Goal: Task Accomplishment & Management: Complete application form

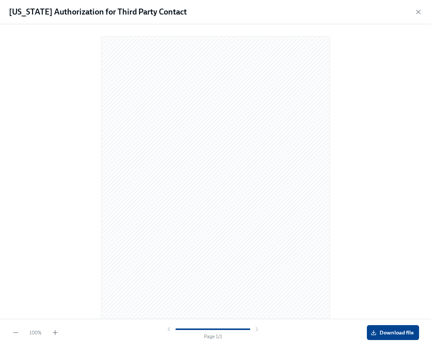
scroll to position [13, 0]
click at [47, 100] on div at bounding box center [216, 170] width 408 height 280
click at [419, 13] on icon "button" at bounding box center [418, 11] width 7 height 7
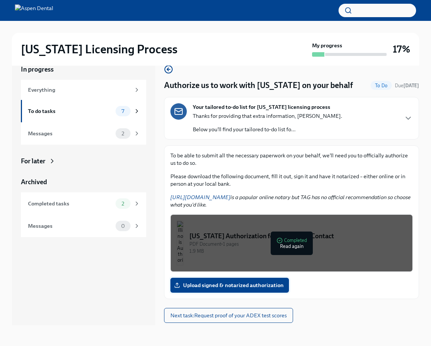
click at [211, 284] on span "Upload signed & notarized authorization" at bounding box center [230, 285] width 108 height 7
click at [0, 0] on input "Upload signed & notarized authorization" at bounding box center [0, 0] width 0 height 0
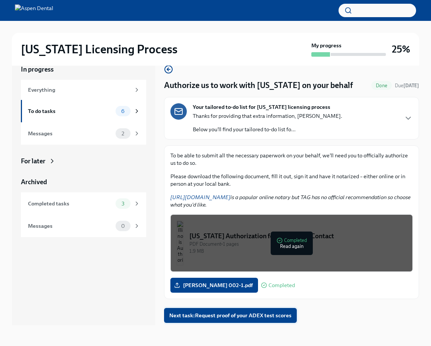
click at [275, 315] on span "Next task : Request proof of your ADEX test scores" at bounding box center [230, 315] width 122 height 7
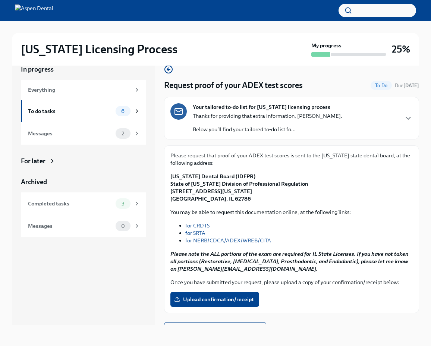
scroll to position [12, 0]
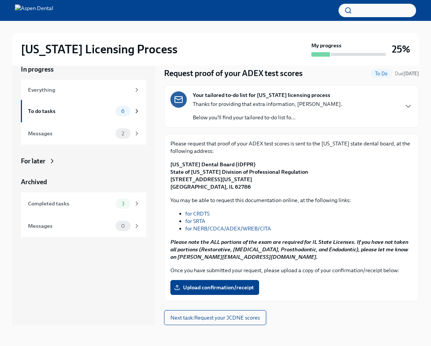
click at [260, 316] on span "Next task : Request your JCDNE scores" at bounding box center [216, 317] width 90 height 7
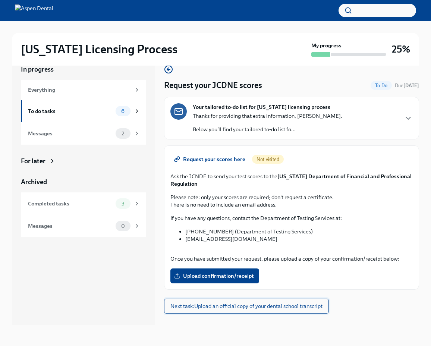
click at [262, 306] on span "Next task : Upload an official copy of your dental school transcript" at bounding box center [247, 306] width 152 height 7
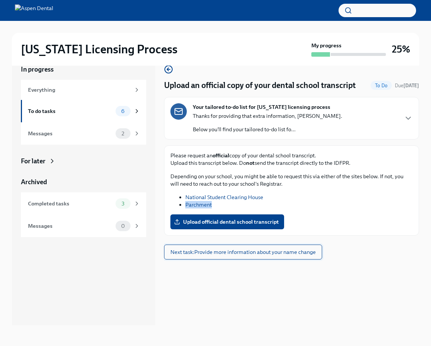
click at [215, 253] on span "Next task : Provide more information about your name change" at bounding box center [244, 252] width 146 height 7
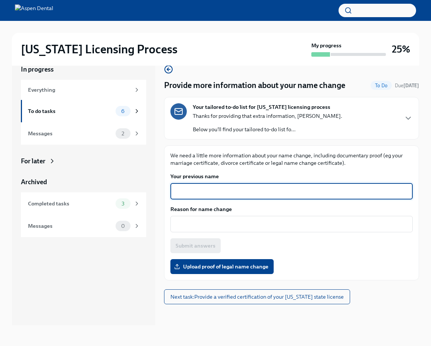
click at [212, 193] on textarea "Your previous name" at bounding box center [292, 191] width 234 height 9
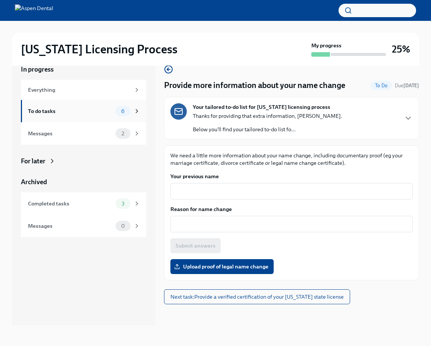
click at [88, 109] on div "To do tasks" at bounding box center [70, 111] width 85 height 8
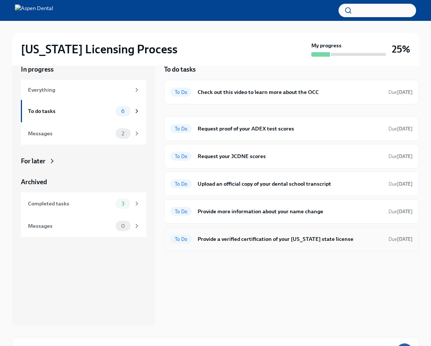
click at [269, 242] on h6 "Provide a verified certification of your [US_STATE] state license" at bounding box center [290, 239] width 185 height 8
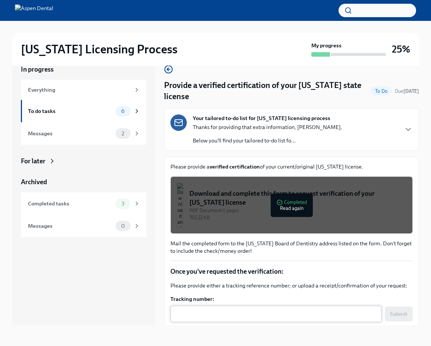
click at [250, 316] on textarea "Tracking number:" at bounding box center [276, 314] width 203 height 9
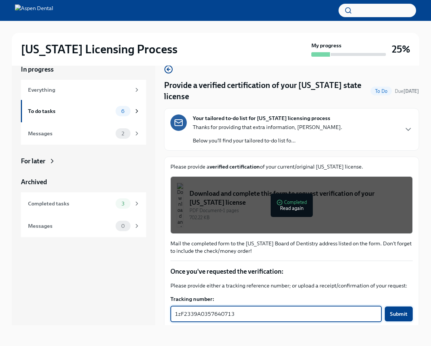
type textarea "1zF2339A0357640713"
click at [406, 318] on button "Submit" at bounding box center [399, 314] width 28 height 15
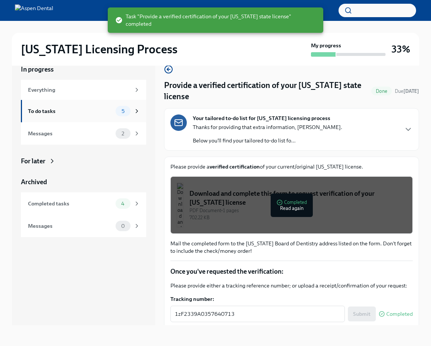
click at [109, 113] on div "To do tasks" at bounding box center [70, 111] width 85 height 8
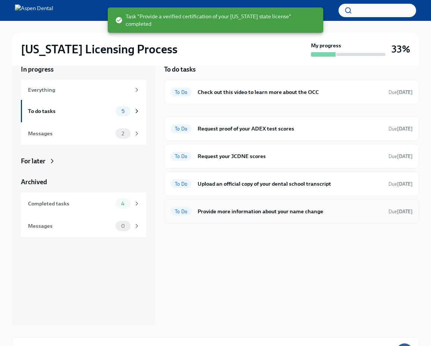
click at [359, 207] on div "To Do Provide more information about your name change Due [DATE]" at bounding box center [292, 212] width 243 height 12
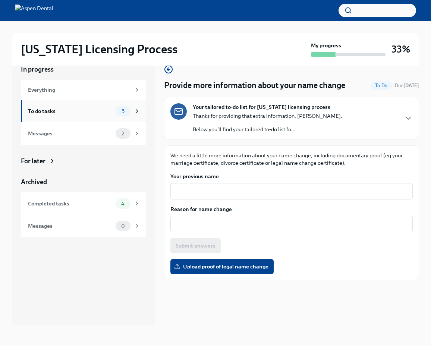
click at [30, 109] on div "To do tasks" at bounding box center [70, 111] width 85 height 8
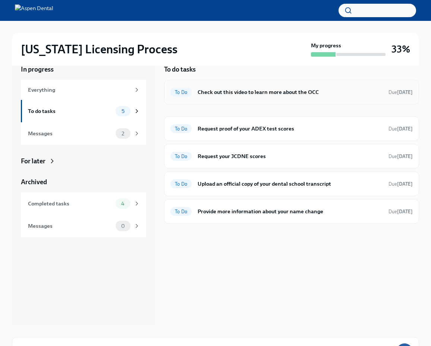
click at [269, 99] on div "To Do Check out this video to learn more about the OCC Due [DATE]" at bounding box center [291, 92] width 255 height 25
click at [271, 93] on h6 "Check out this video to learn more about the OCC" at bounding box center [290, 92] width 185 height 8
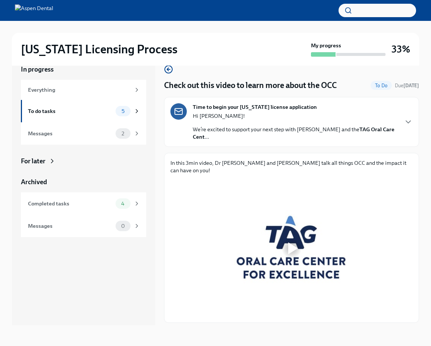
scroll to position [14, 0]
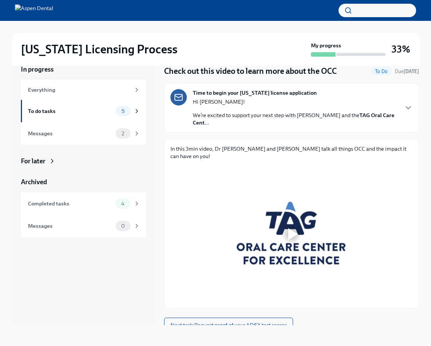
click at [284, 244] on div at bounding box center [292, 234] width 243 height 137
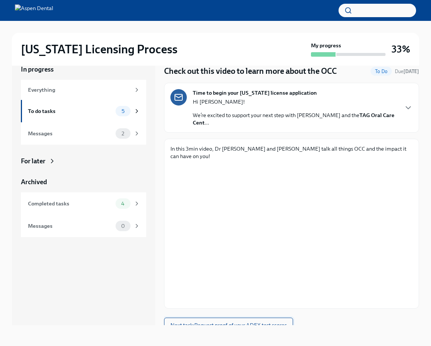
click at [281, 322] on span "Next task : Request proof of your ADEX test scores" at bounding box center [229, 325] width 116 height 7
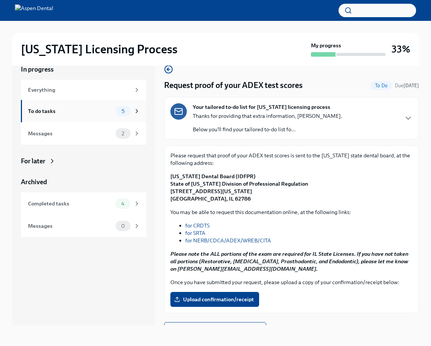
click at [127, 115] on div "5" at bounding box center [123, 111] width 15 height 10
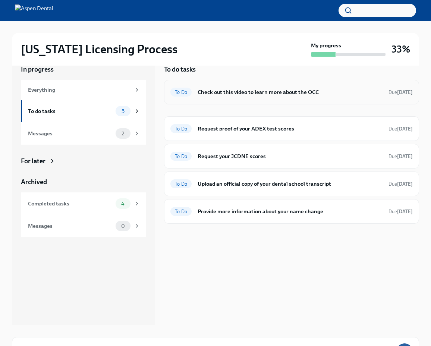
click at [314, 91] on h6 "Check out this video to learn more about the OCC" at bounding box center [290, 92] width 185 height 8
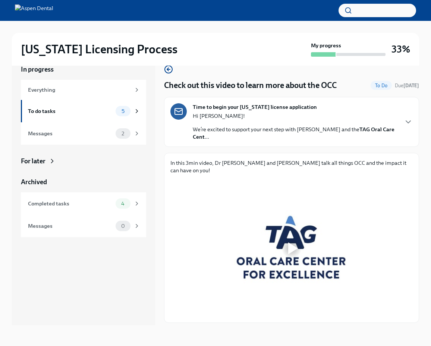
click at [302, 104] on div "Time to begin your [US_STATE] license application Hi [PERSON_NAME]! We’re excit…" at bounding box center [295, 121] width 205 height 37
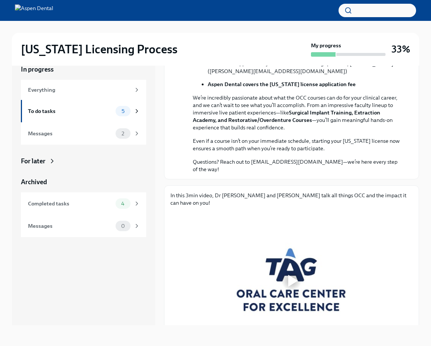
scroll to position [287, 0]
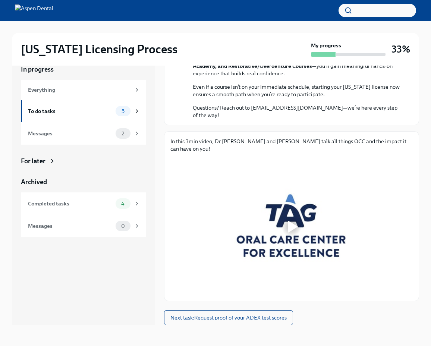
click at [293, 224] on div at bounding box center [293, 227] width 10 height 12
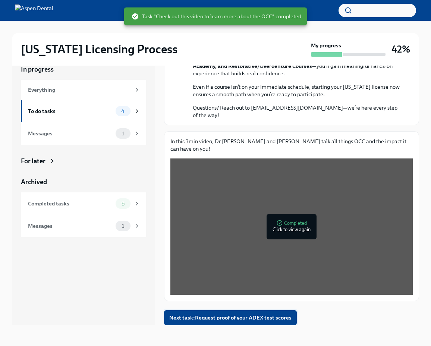
click at [241, 321] on span "Next task : Request proof of your ADEX test scores" at bounding box center [230, 317] width 122 height 7
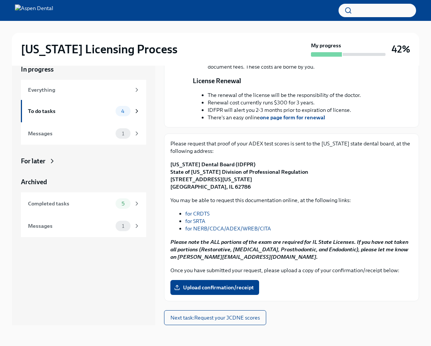
scroll to position [242, 0]
click at [111, 112] on div "To do tasks" at bounding box center [70, 111] width 85 height 8
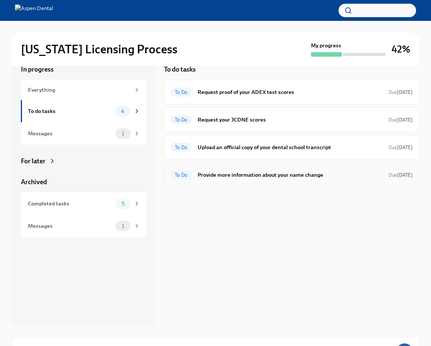
click at [237, 167] on div "To Do Provide more information about your name change Due [DATE]" at bounding box center [291, 175] width 255 height 25
click at [238, 171] on h6 "Provide more information about your name change" at bounding box center [290, 175] width 185 height 8
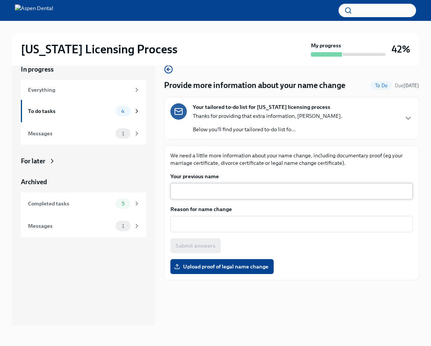
click at [223, 194] on textarea "Your previous name" at bounding box center [292, 191] width 234 height 9
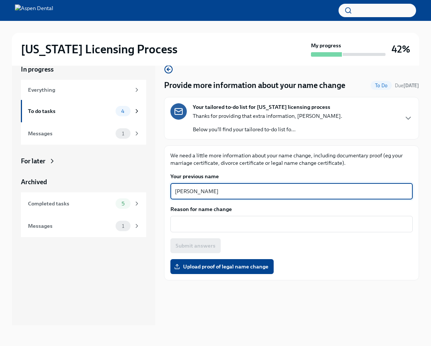
type textarea "[PERSON_NAME]"
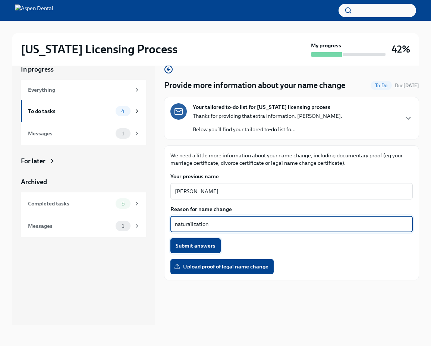
type textarea "naturalization"
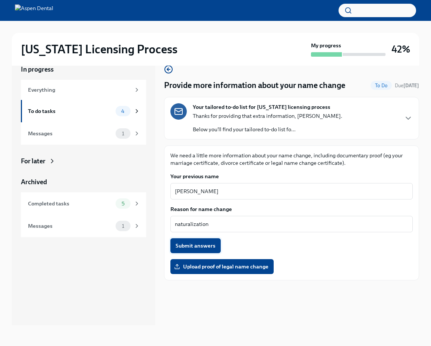
click at [211, 246] on span "Submit answers" at bounding box center [196, 245] width 40 height 7
click at [232, 272] on label "Upload proof of legal name change" at bounding box center [222, 266] width 103 height 15
click at [0, 0] on input "Upload proof of legal name change" at bounding box center [0, 0] width 0 height 0
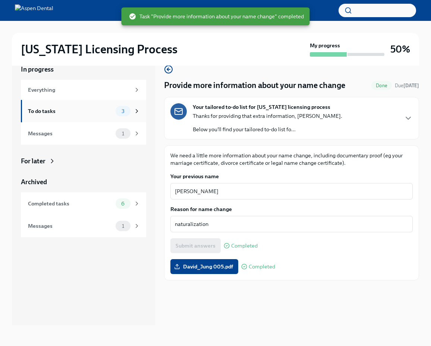
click at [96, 107] on div "To do tasks" at bounding box center [70, 111] width 85 height 8
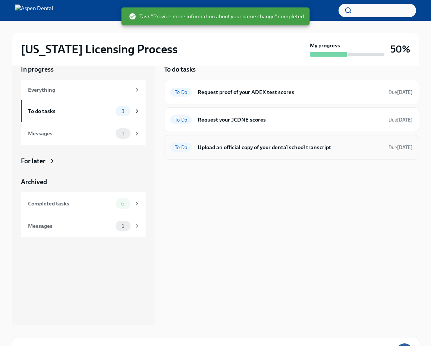
click at [277, 151] on h6 "Upload an official copy of your dental school transcript" at bounding box center [290, 147] width 185 height 8
